Goal: Find specific page/section: Find specific page/section

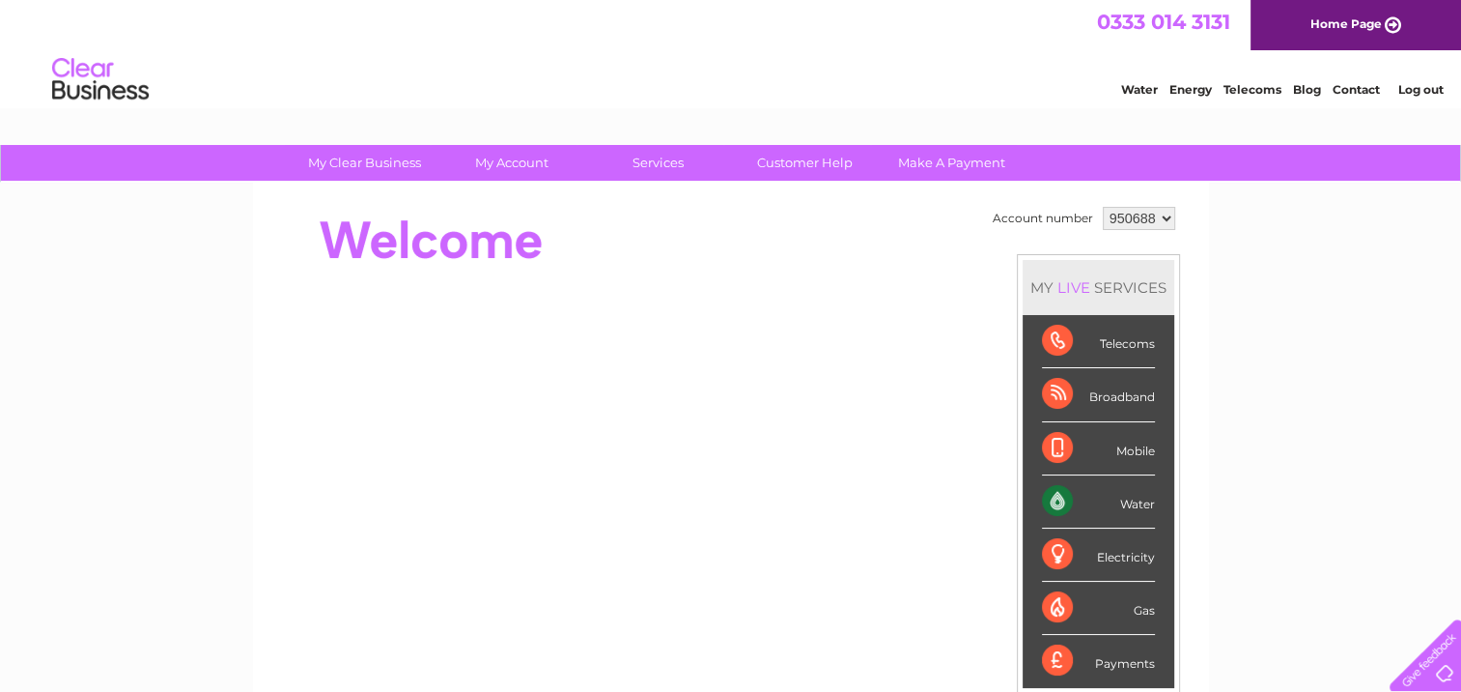
click at [1164, 212] on select "950688 951385 951386 951387" at bounding box center [1139, 218] width 72 height 23
select select "951385"
click at [1103, 207] on select "950688 951385 951386 951387" at bounding box center [1139, 218] width 72 height 23
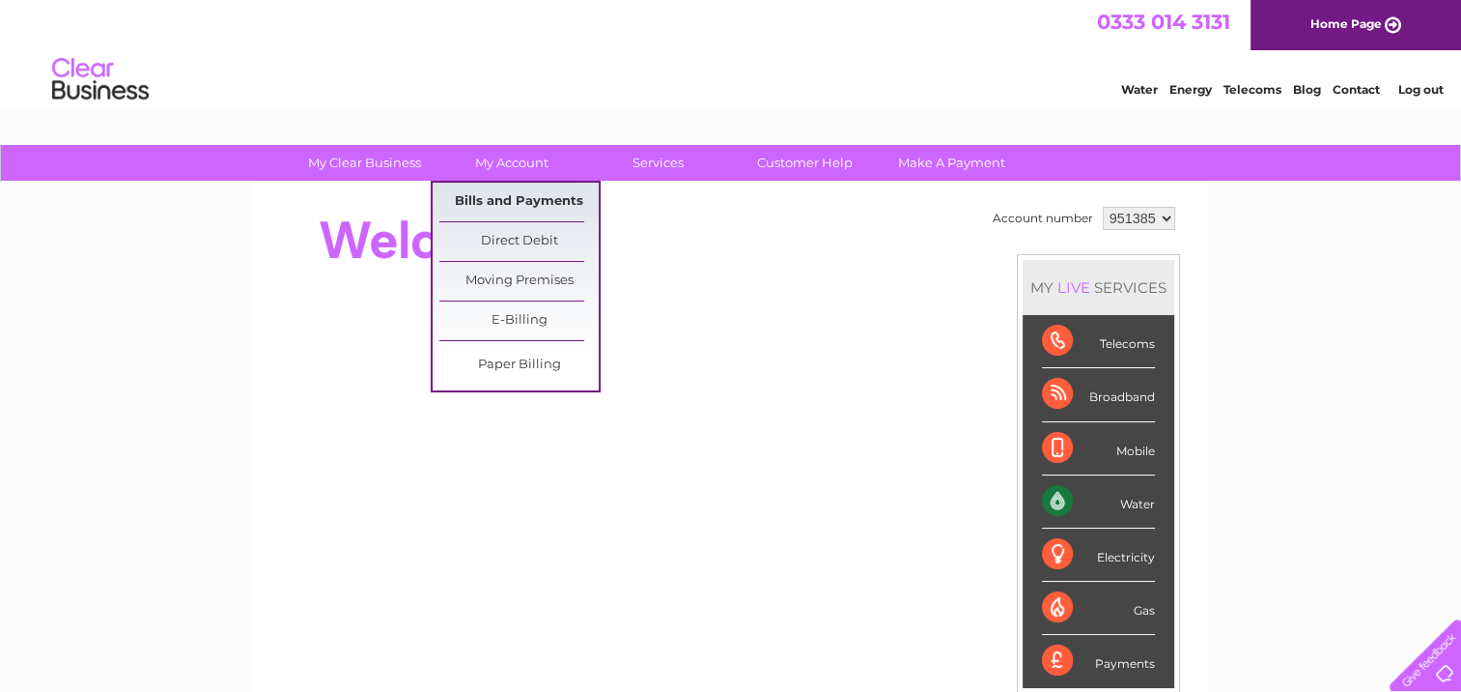
click at [534, 197] on link "Bills and Payments" at bounding box center [518, 202] width 159 height 39
